Goal: Transaction & Acquisition: Obtain resource

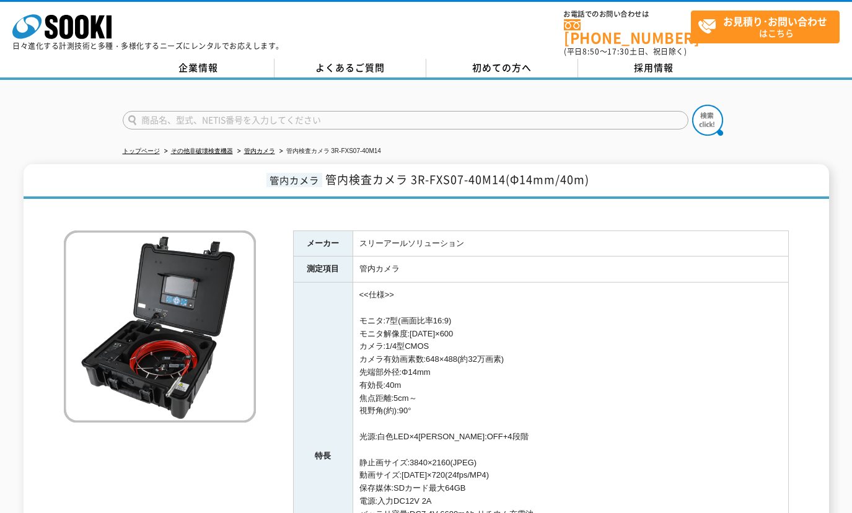
click at [771, 169] on h1 "管内カメラ 管内検査カメラ 3R-FXS07-40M14(Φ14mm/40m)" at bounding box center [426, 181] width 805 height 35
